Goal: Information Seeking & Learning: Find specific fact

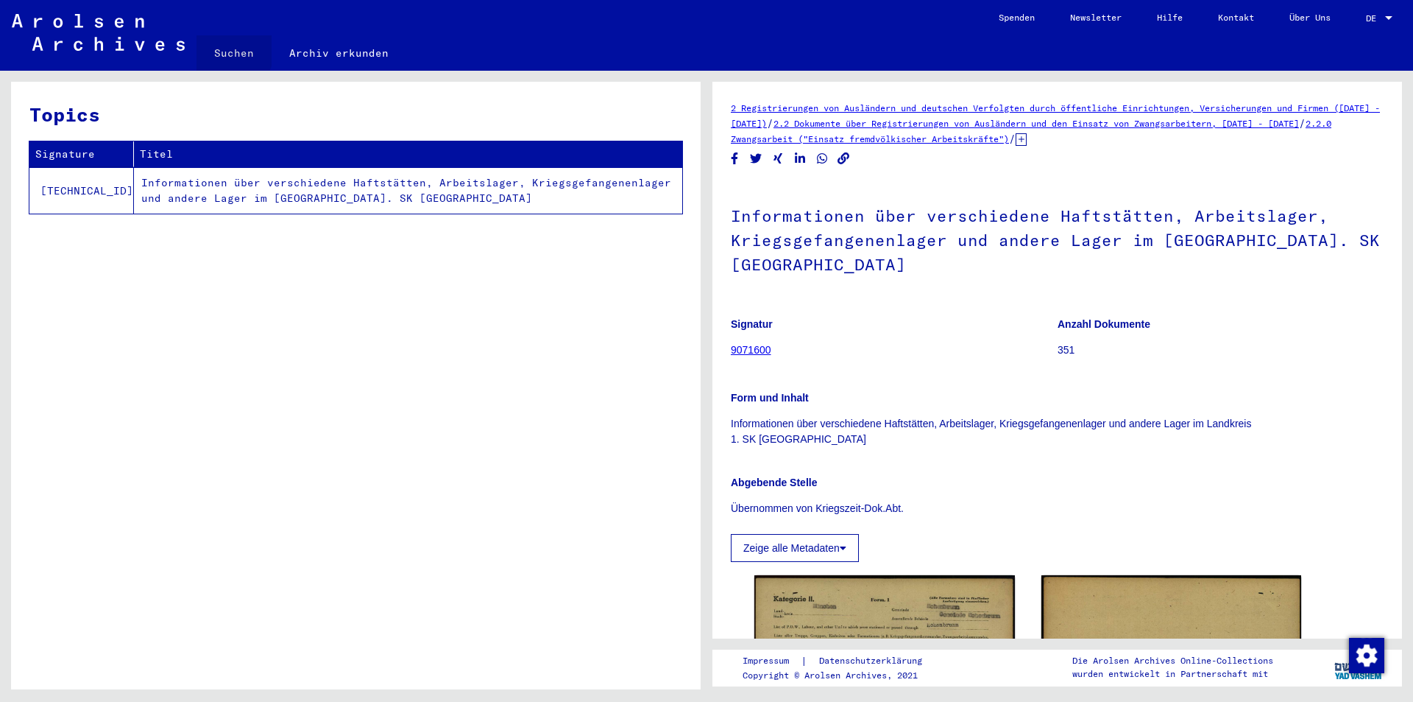
click at [225, 49] on link "Suchen" at bounding box center [234, 52] width 75 height 35
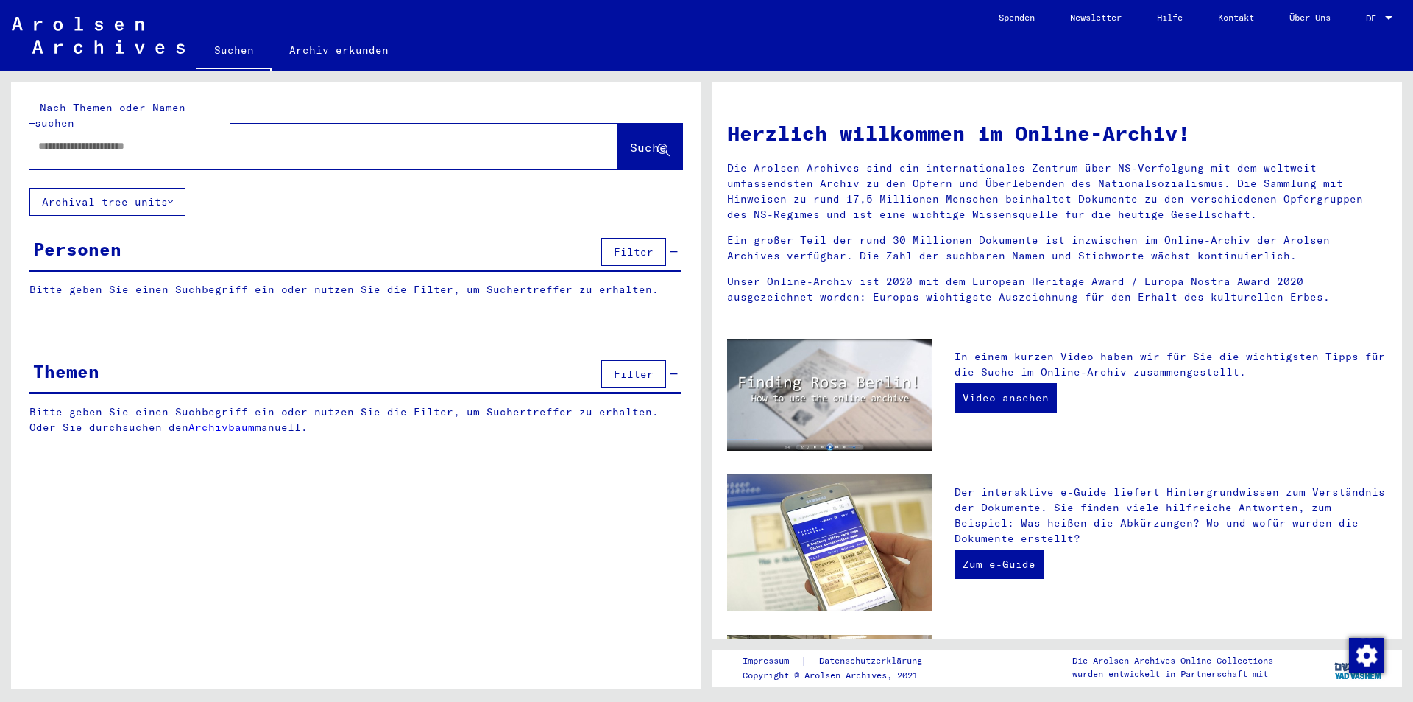
click at [144, 138] on input "text" at bounding box center [305, 145] width 535 height 15
type input "**********"
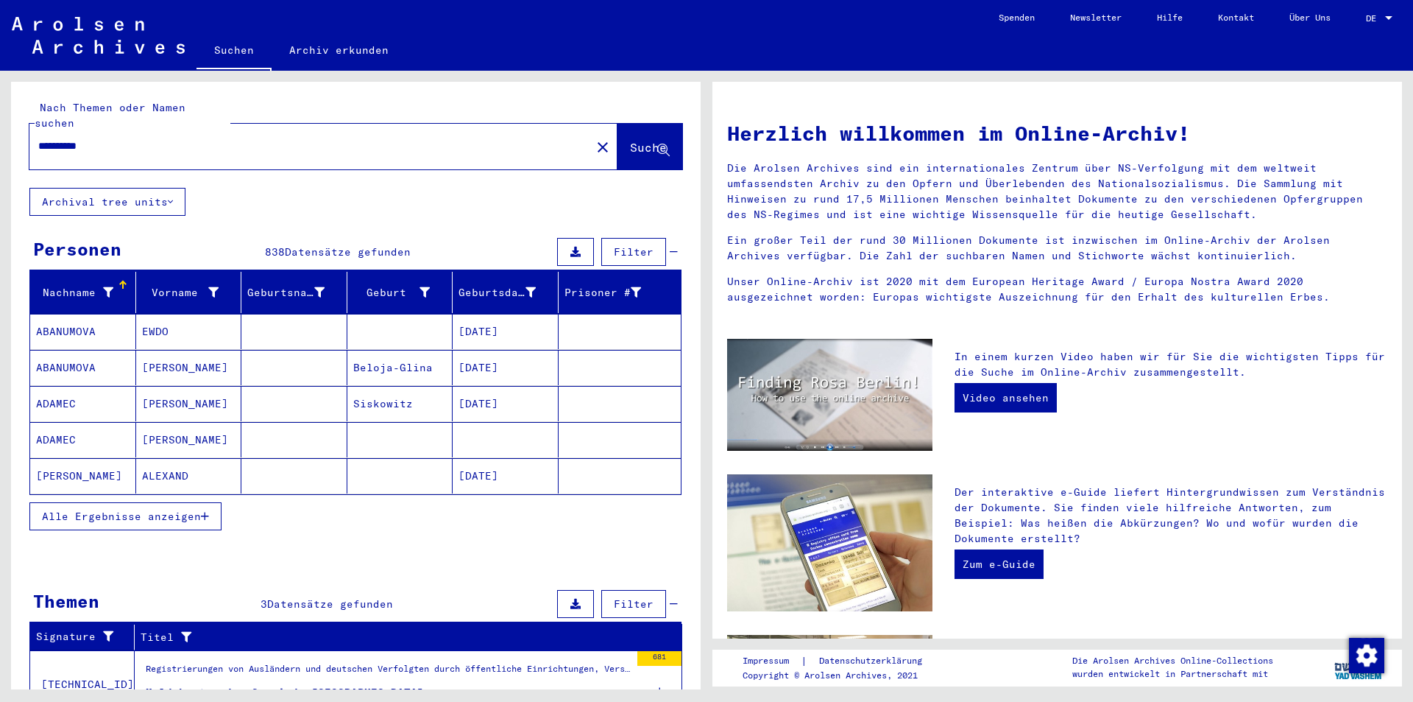
scroll to position [193, 0]
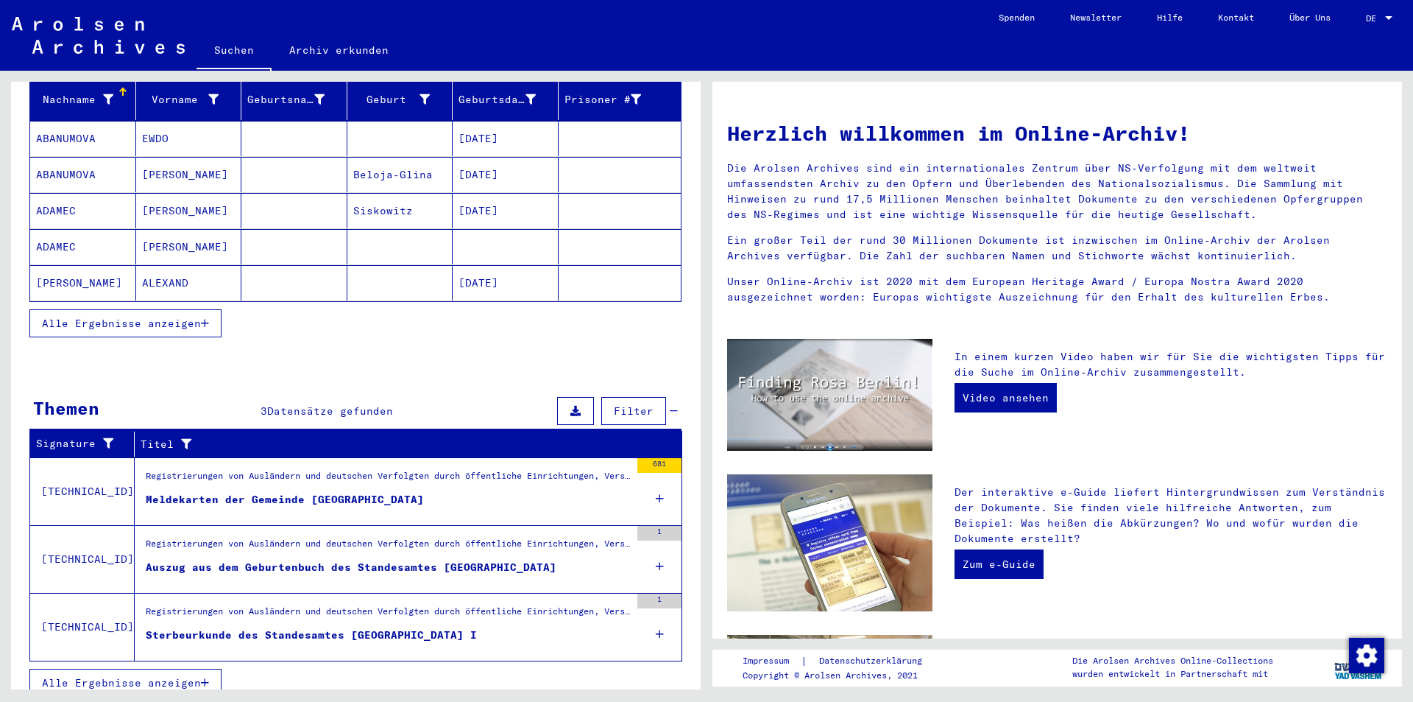
click at [260, 492] on div "Meldekarten der Gemeinde [GEOGRAPHIC_DATA]" at bounding box center [285, 499] width 278 height 15
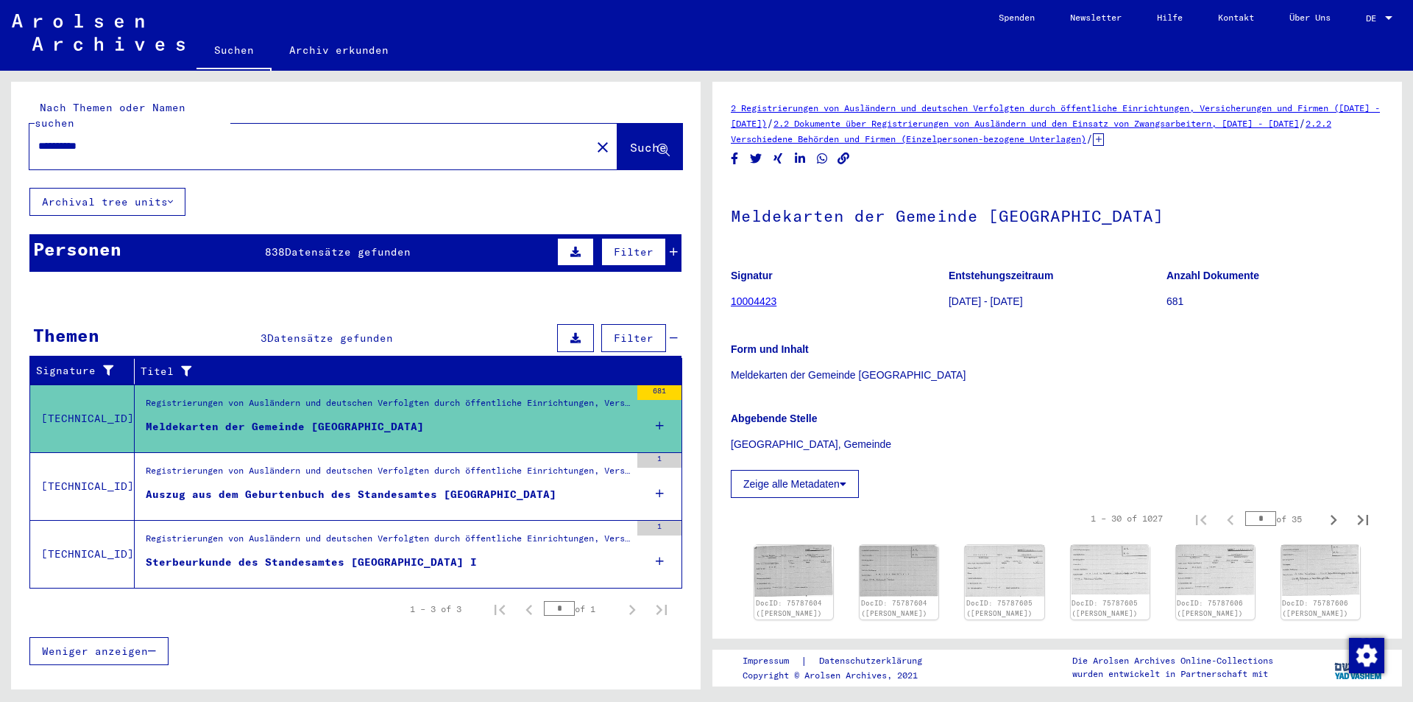
click at [293, 419] on div "Meldekarten der Gemeinde [GEOGRAPHIC_DATA]" at bounding box center [285, 426] width 278 height 15
click at [657, 387] on mat-cell at bounding box center [620, 405] width 123 height 36
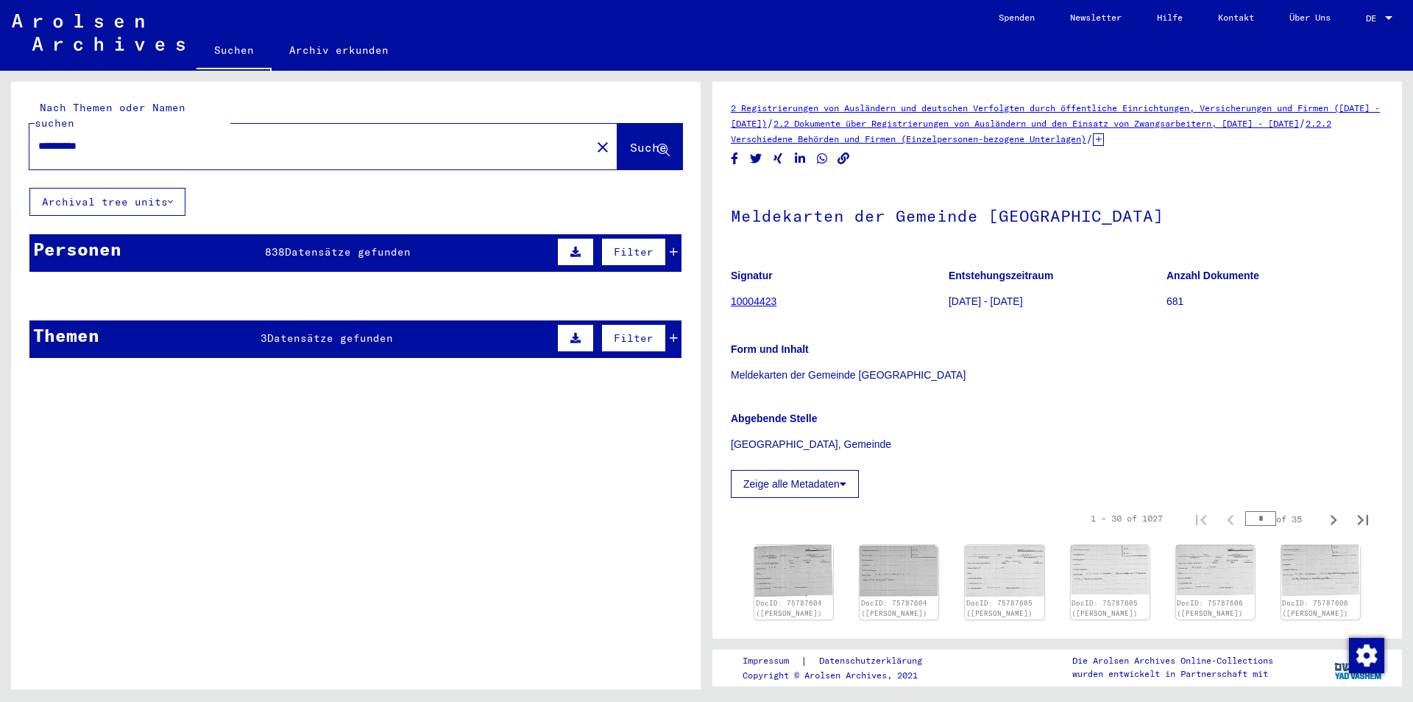
click at [618, 141] on button "Suche" at bounding box center [650, 147] width 65 height 46
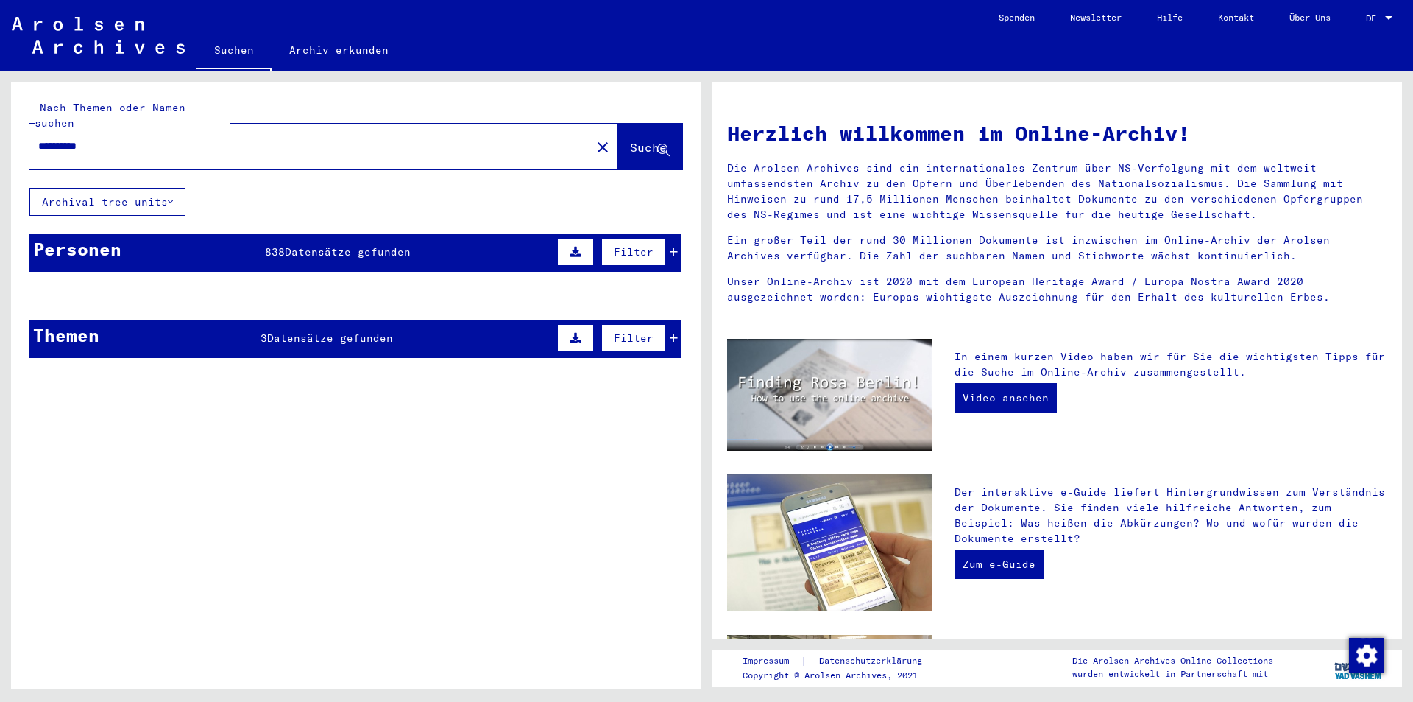
click at [394, 328] on mat-cell at bounding box center [400, 331] width 106 height 35
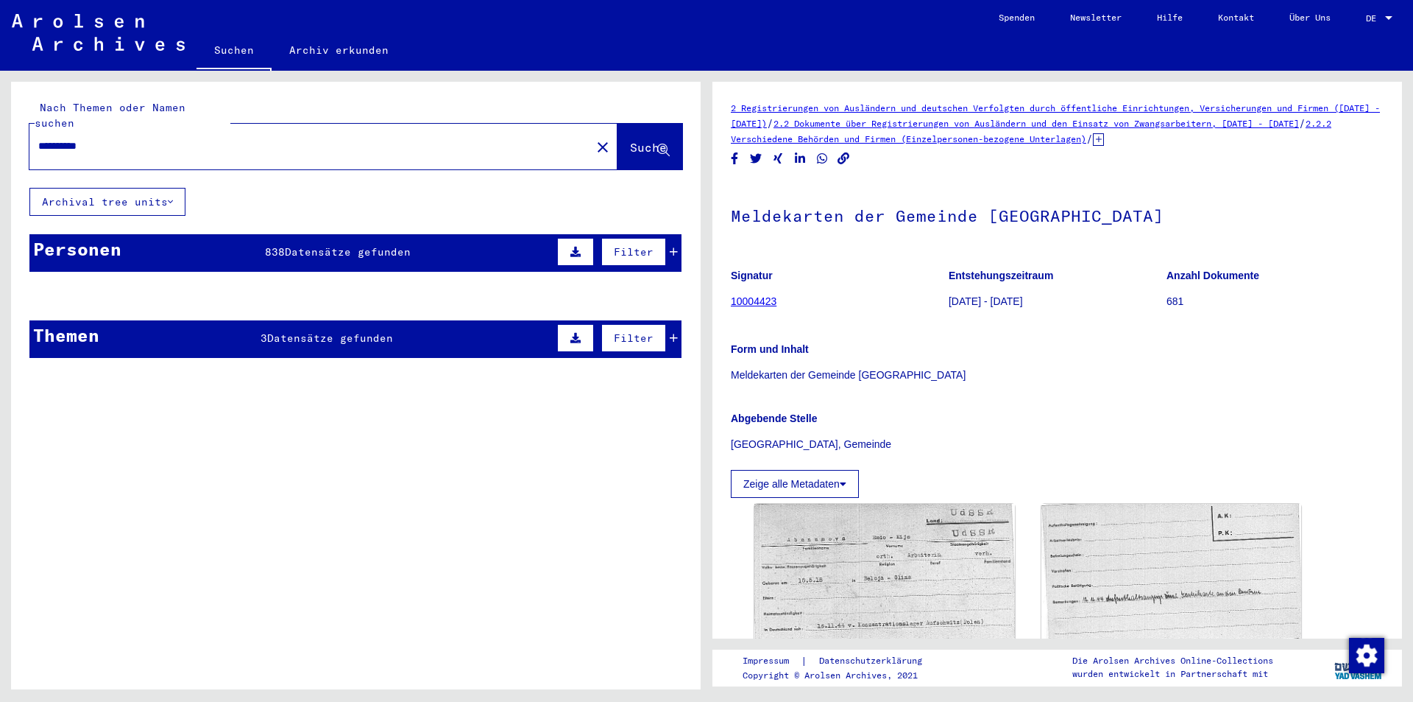
click at [350, 325] on mat-cell at bounding box center [400, 332] width 106 height 36
click at [322, 317] on mat-cell at bounding box center [294, 332] width 106 height 36
click at [594, 138] on mat-icon "close" at bounding box center [603, 147] width 18 height 18
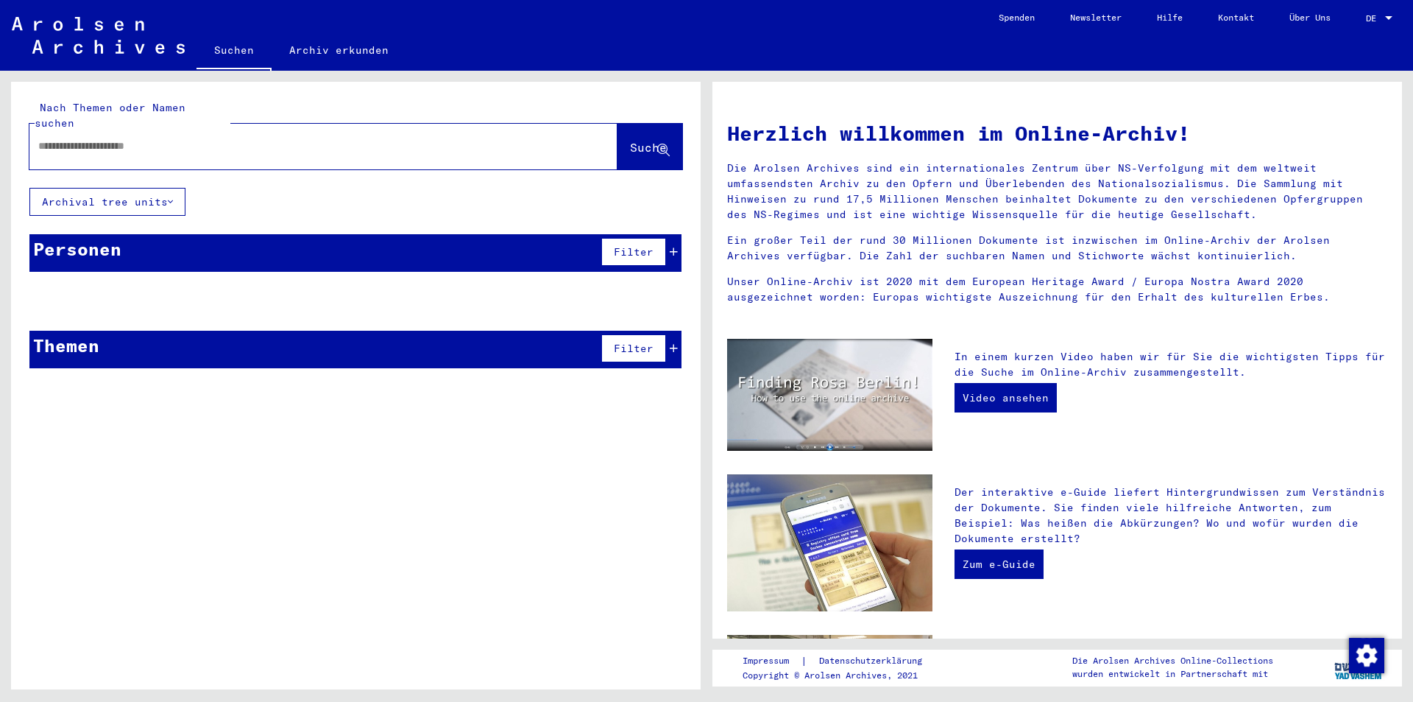
click at [188, 138] on input "text" at bounding box center [305, 145] width 535 height 15
type input "**********"
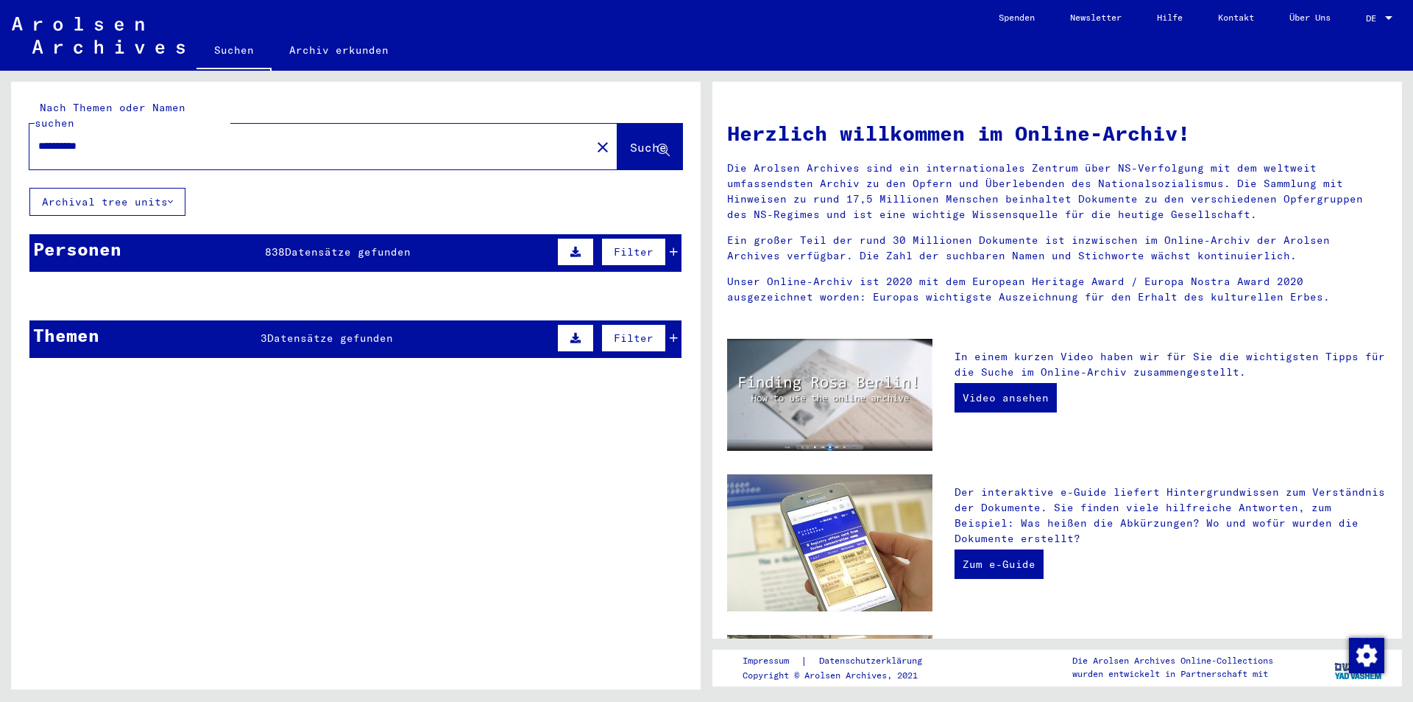
click at [347, 326] on mat-cell at bounding box center [400, 331] width 106 height 35
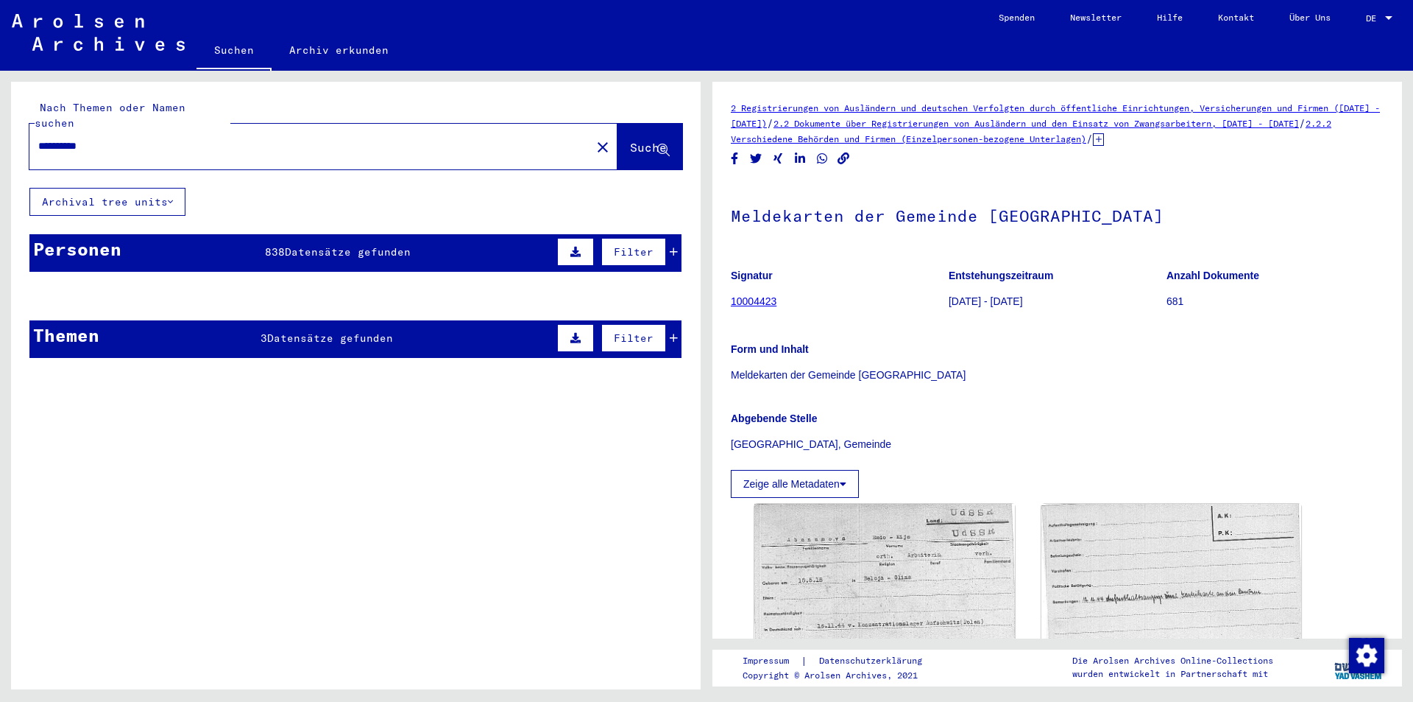
click at [352, 331] on mat-cell at bounding box center [400, 332] width 106 height 36
click at [660, 324] on mat-cell at bounding box center [620, 332] width 123 height 36
click at [662, 322] on mat-cell at bounding box center [620, 332] width 123 height 36
click at [630, 140] on span "Suche" at bounding box center [648, 147] width 37 height 15
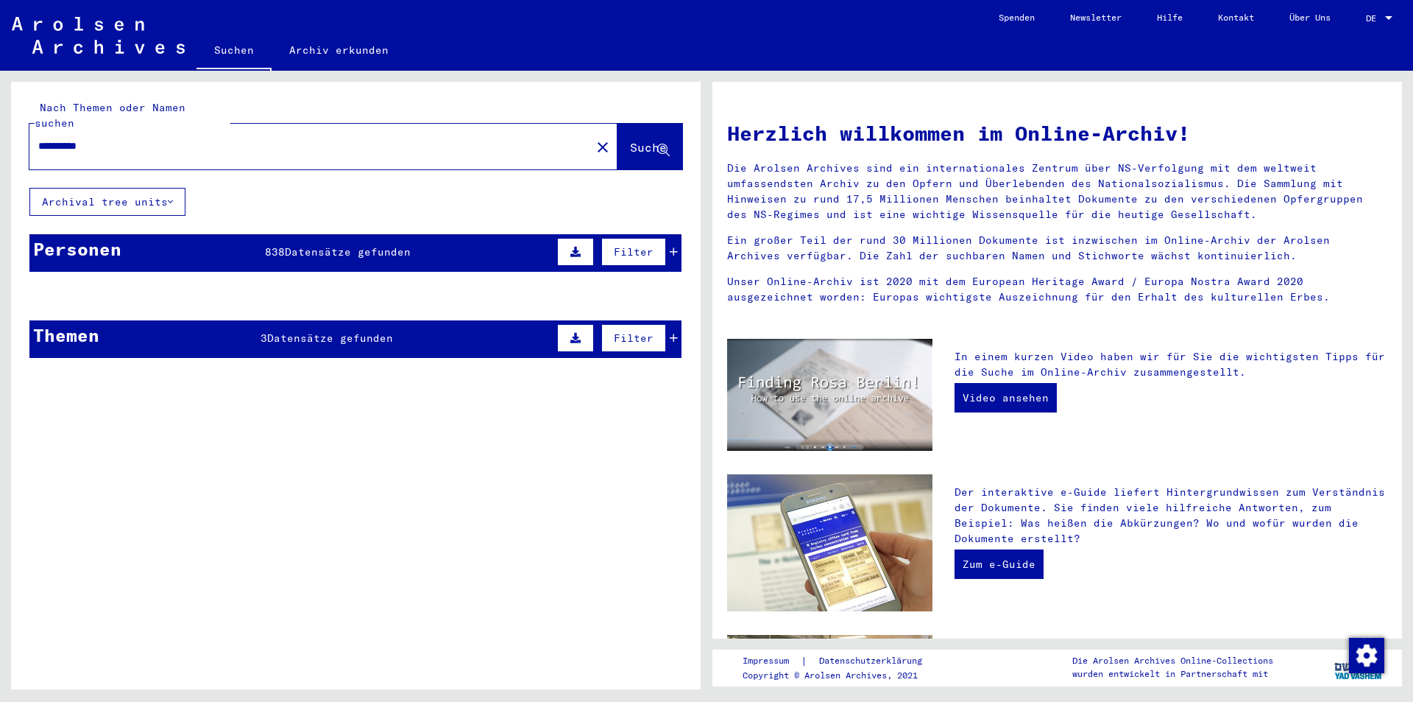
click at [530, 241] on div "Personen 838 Datensätze gefunden Filter" at bounding box center [355, 253] width 652 height 38
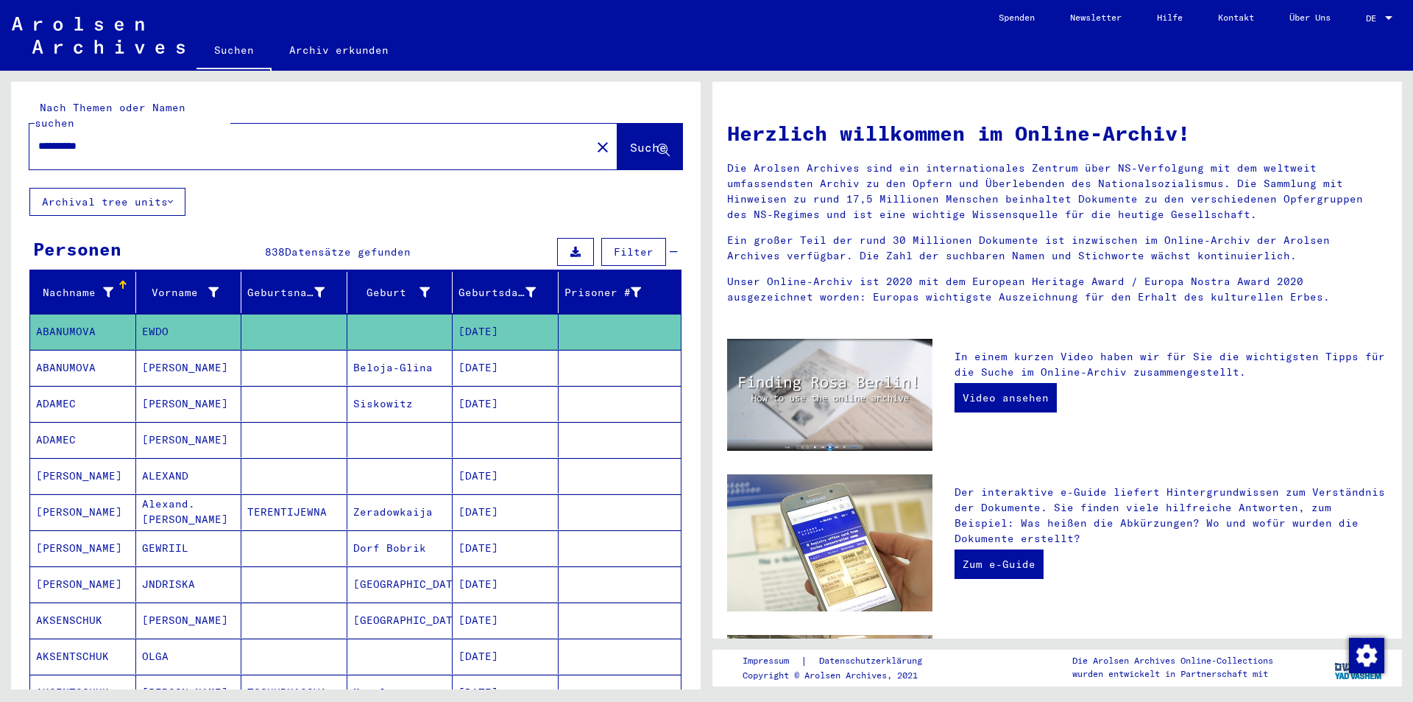
scroll to position [944, 0]
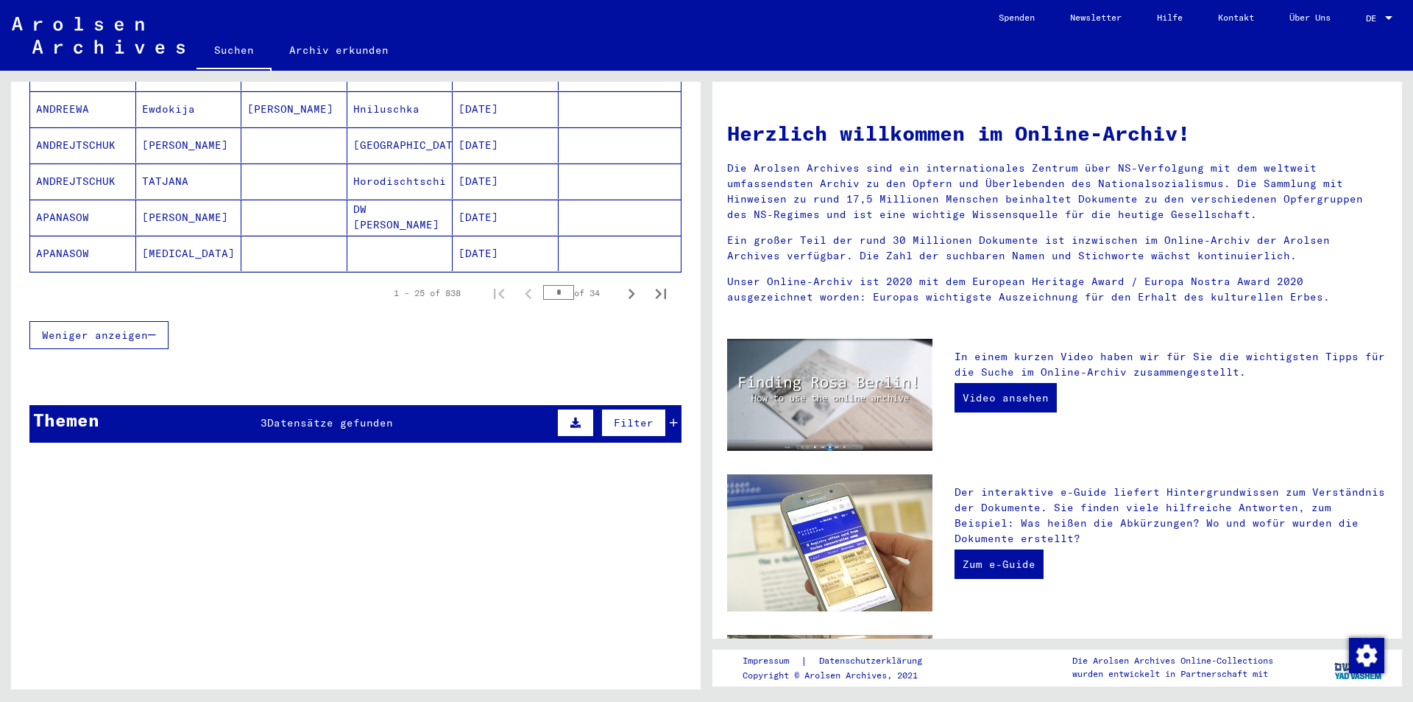
click at [670, 417] on icon at bounding box center [674, 422] width 8 height 10
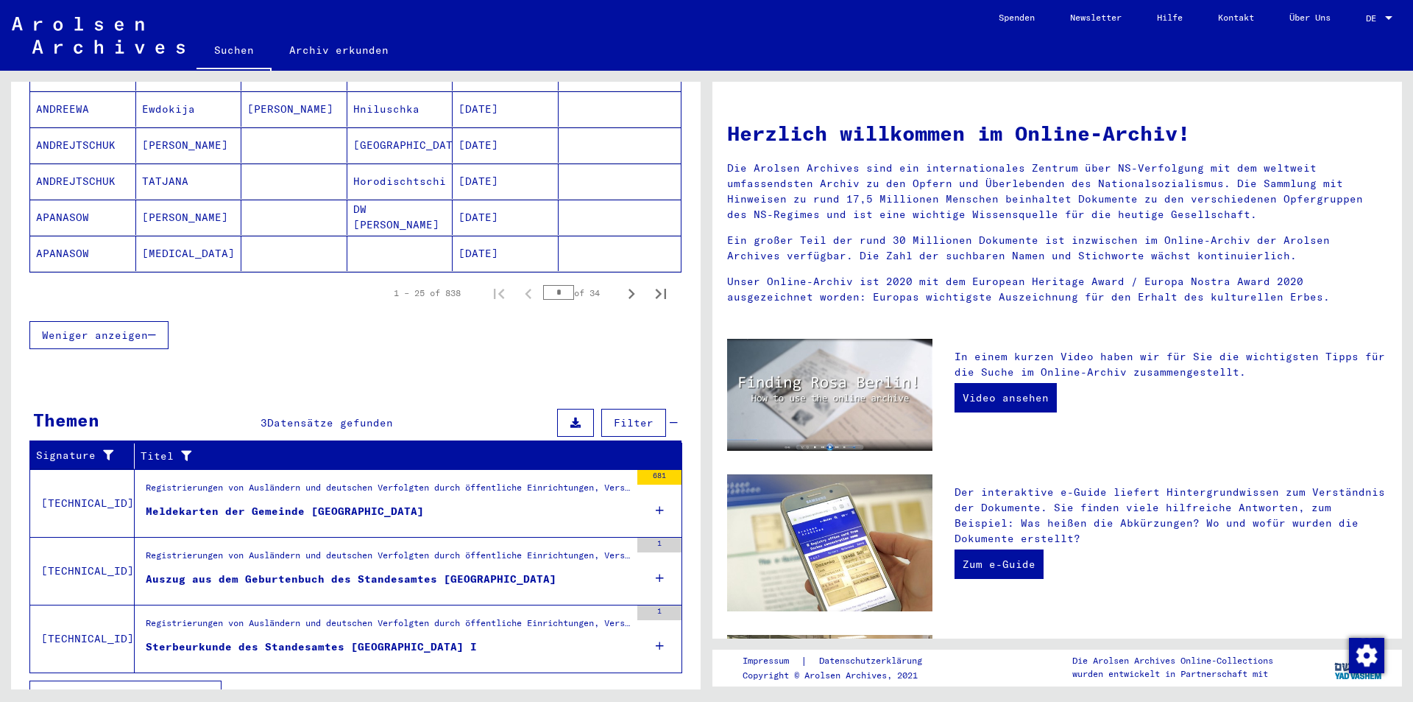
click at [300, 504] on div "Meldekarten der Gemeinde [GEOGRAPHIC_DATA]" at bounding box center [285, 511] width 278 height 15
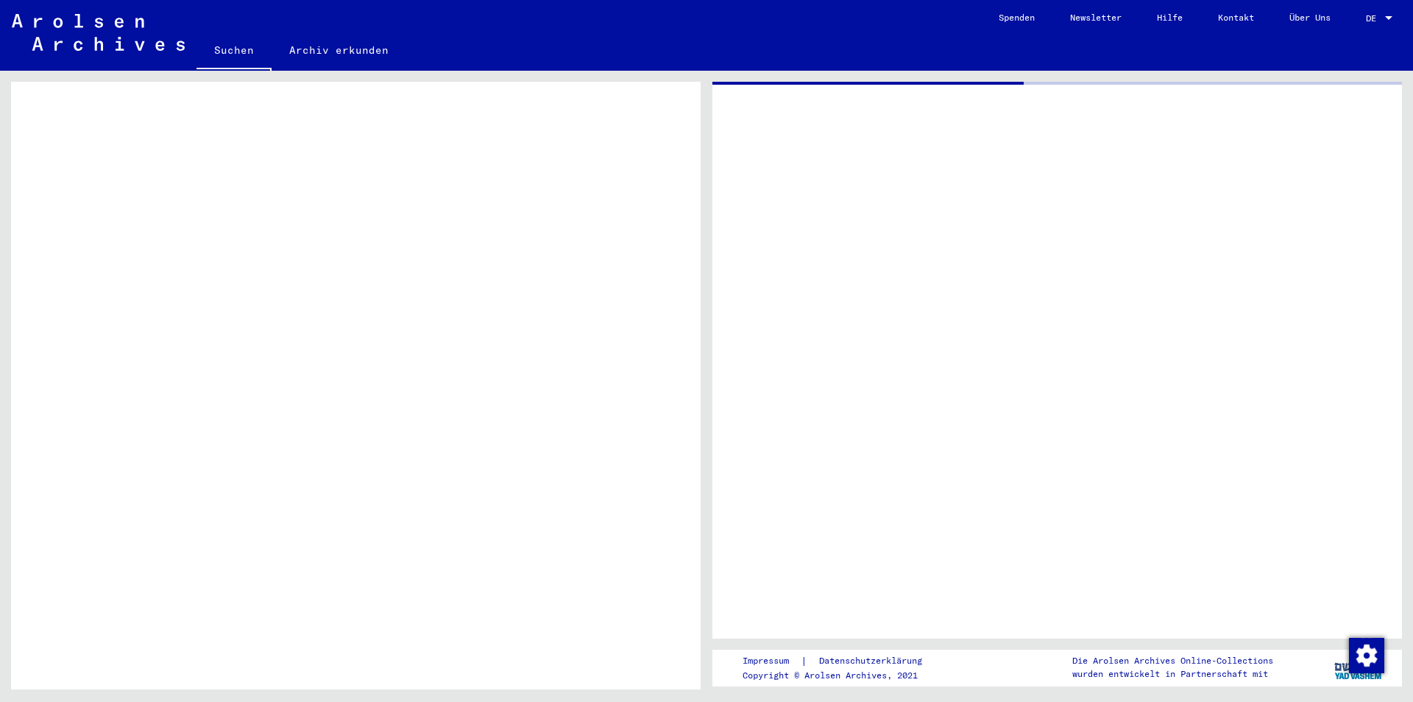
scroll to position [603, 0]
